Goal: Task Accomplishment & Management: Complete application form

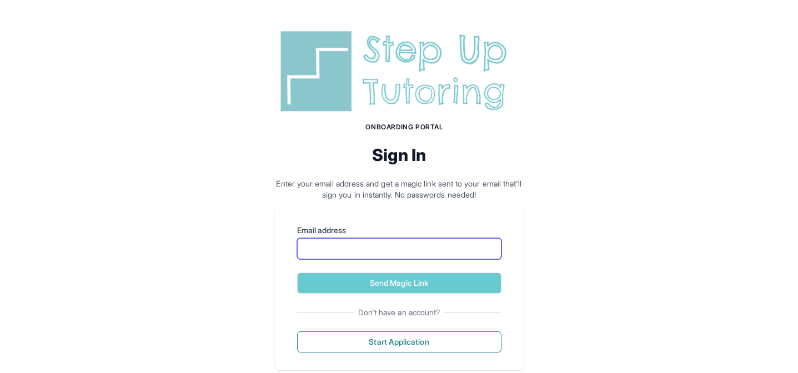
click at [422, 249] on input "Email address" at bounding box center [399, 248] width 204 height 21
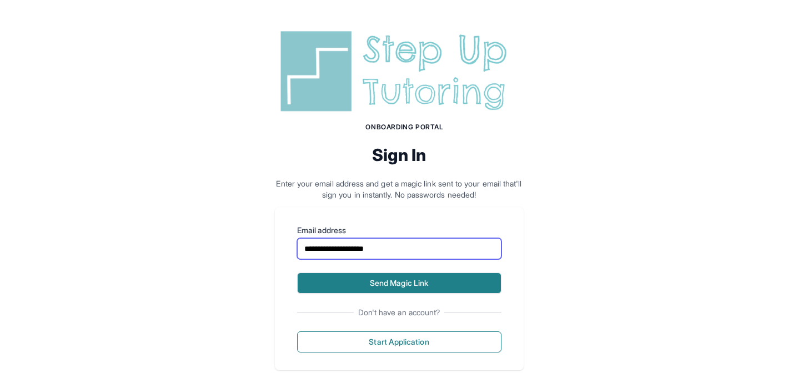
type input "**********"
click at [472, 280] on button "Send Magic Link" at bounding box center [399, 283] width 204 height 21
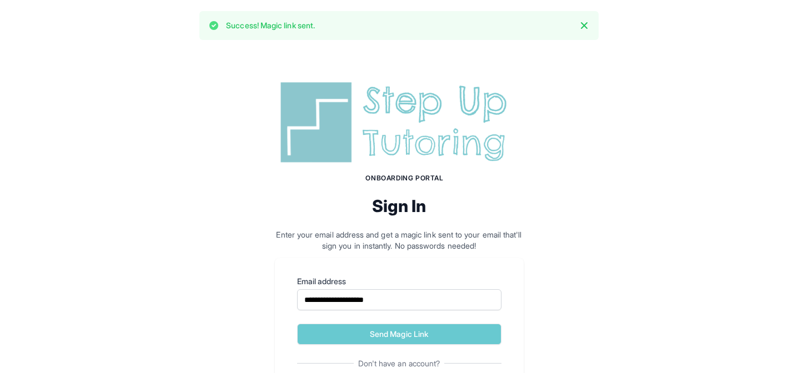
scroll to position [75, 0]
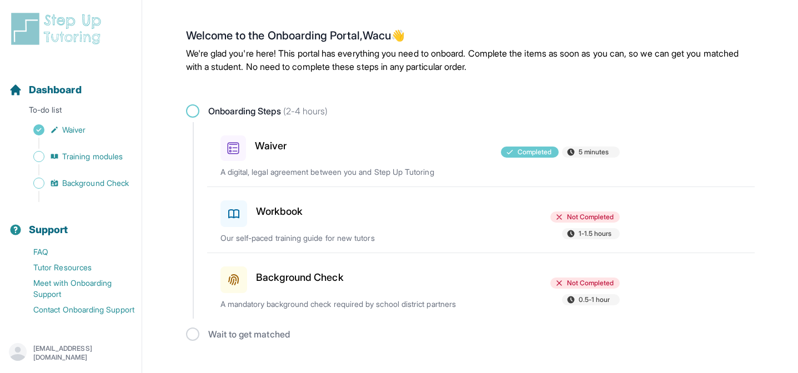
click at [521, 221] on div "Not Completed 1-1.5 hours" at bounding box center [554, 227] width 129 height 30
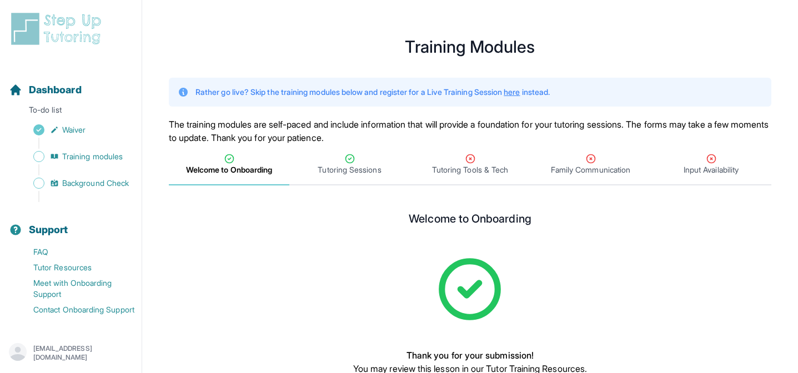
scroll to position [79, 0]
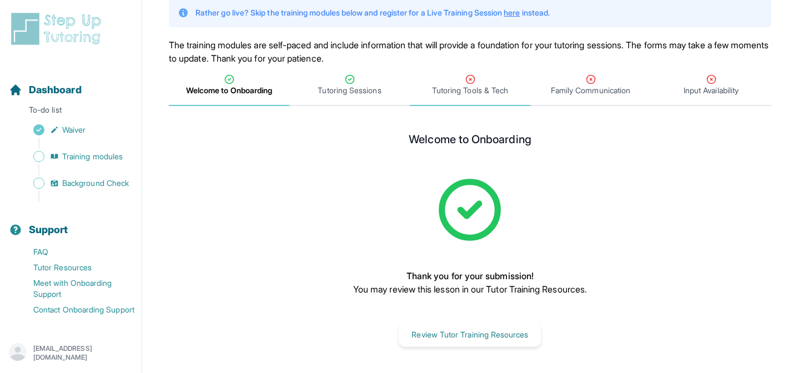
click at [450, 96] on span "Tutoring Tools & Tech" at bounding box center [470, 90] width 76 height 11
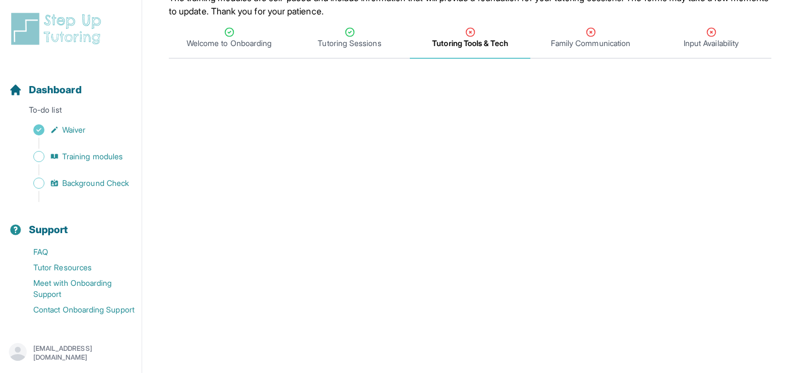
scroll to position [126, 0]
click at [222, 41] on span "Welcome to Onboarding" at bounding box center [229, 43] width 85 height 11
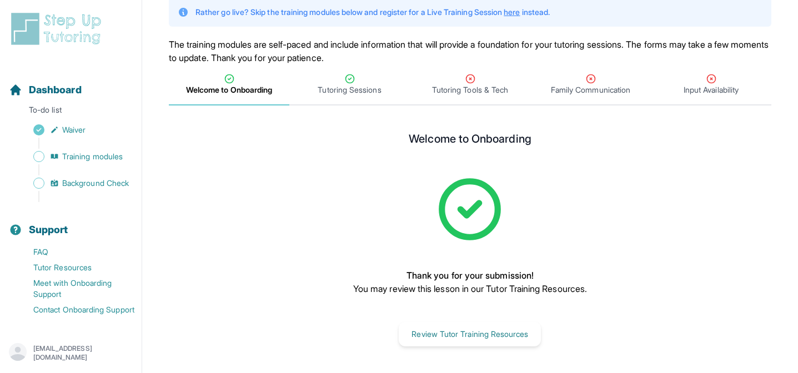
scroll to position [79, 0]
click at [58, 349] on p "washombugua@gmail.com" at bounding box center [82, 353] width 99 height 18
click at [67, 349] on p "washombugua@gmail.com" at bounding box center [82, 353] width 99 height 18
click at [453, 333] on button "Review Tutor Training Resources" at bounding box center [470, 335] width 142 height 24
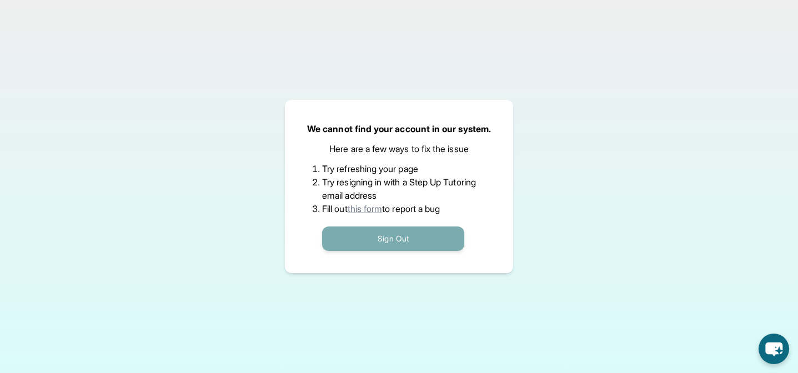
click at [439, 229] on button "Sign Out" at bounding box center [393, 239] width 142 height 24
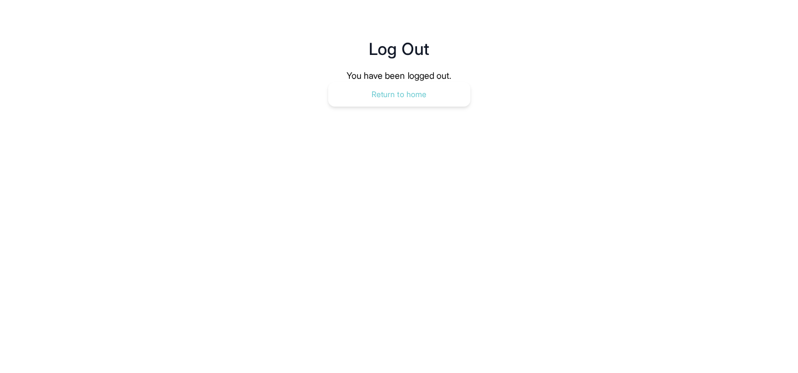
click at [355, 87] on button "Return to home" at bounding box center [399, 94] width 142 height 24
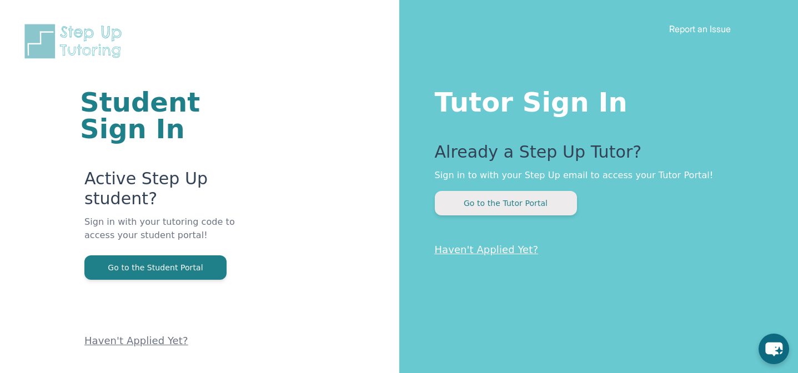
click at [495, 198] on button "Go to the Tutor Portal" at bounding box center [506, 203] width 142 height 24
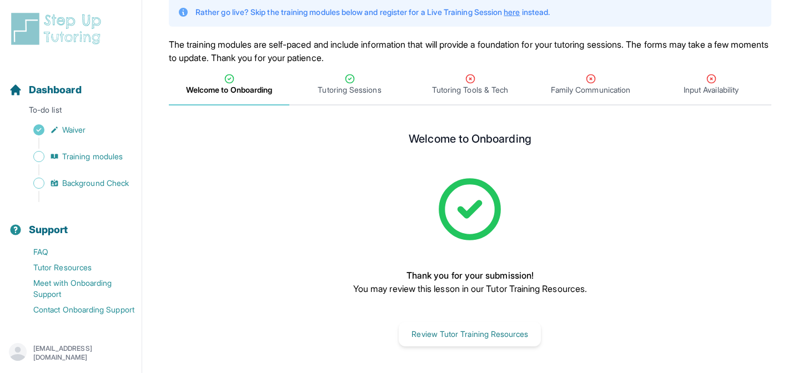
scroll to position [79, 0]
